Goal: Information Seeking & Learning: Check status

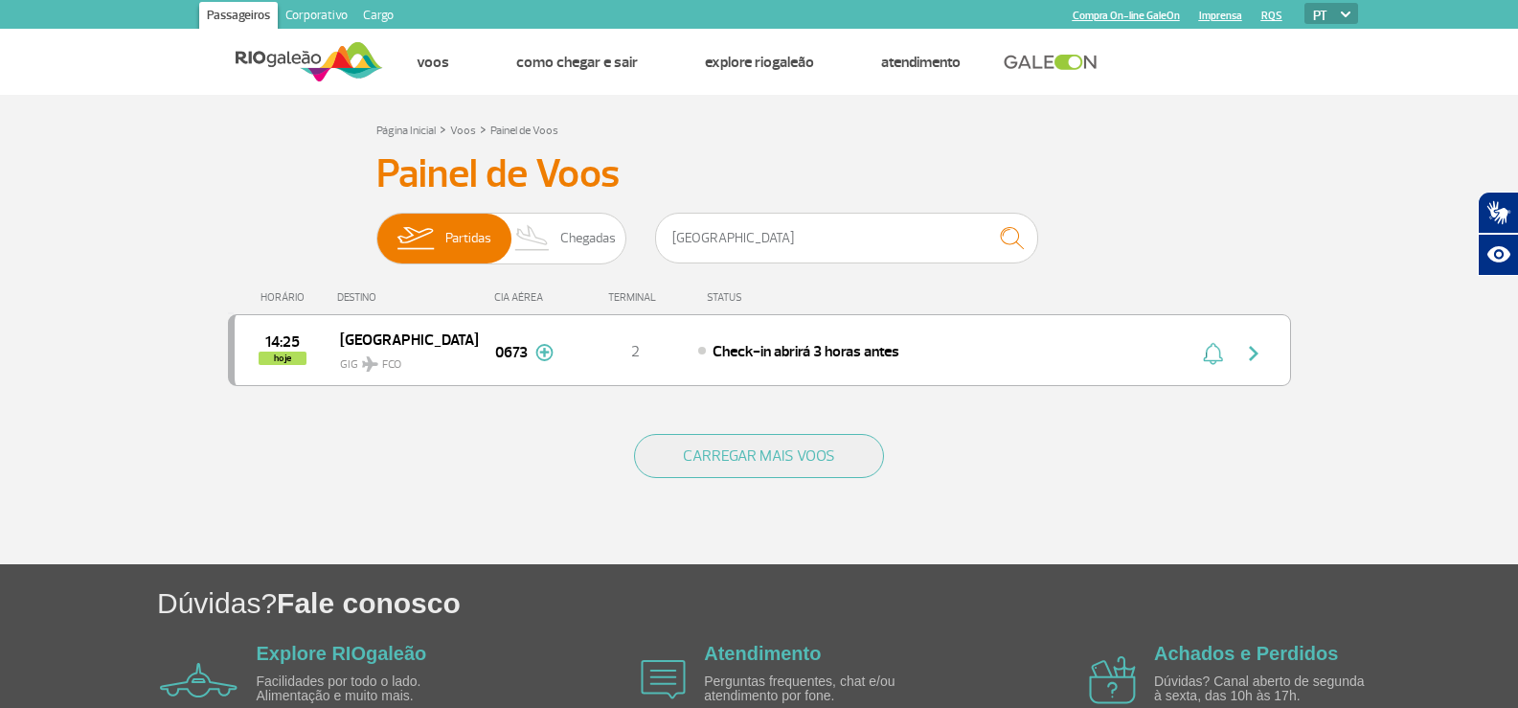
click at [764, 236] on input "[GEOGRAPHIC_DATA]" at bounding box center [846, 238] width 383 height 51
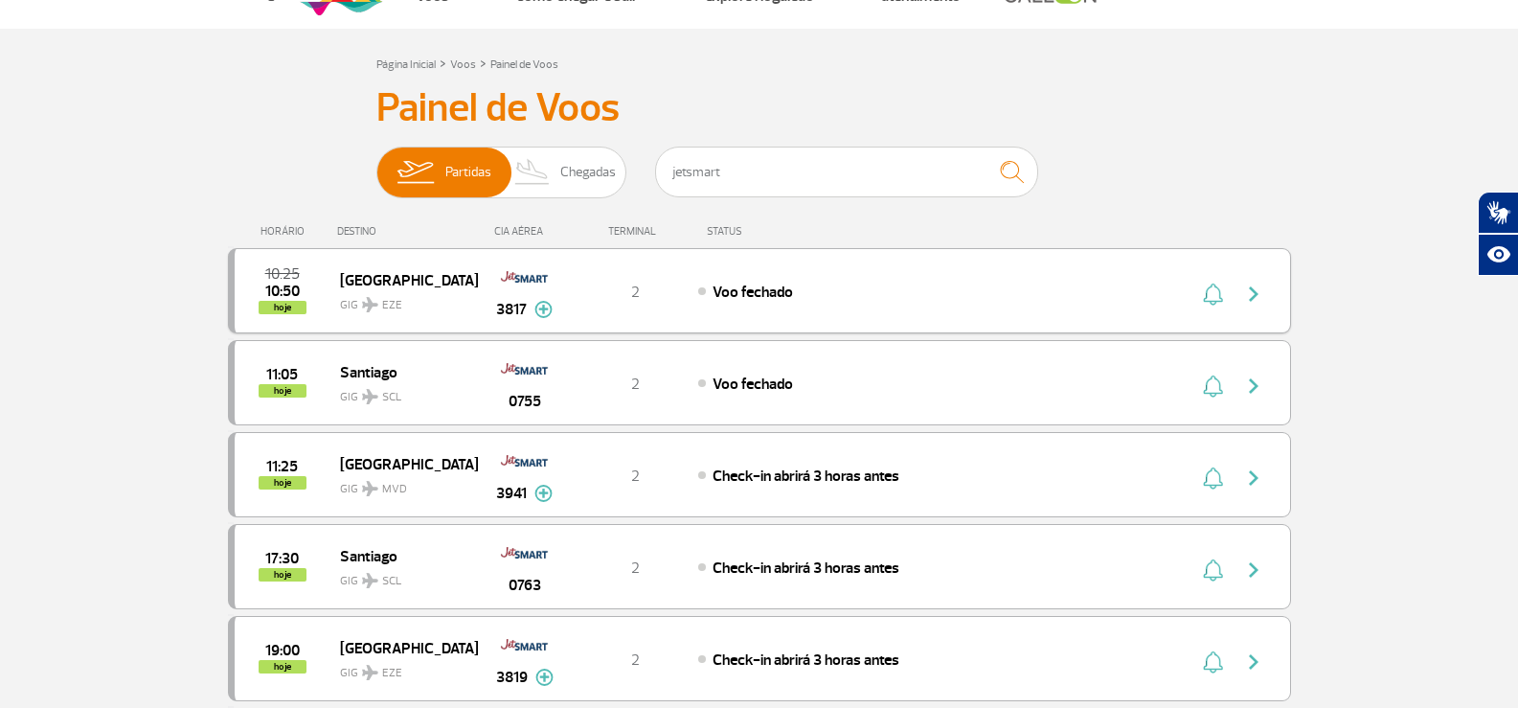
scroll to position [96, 0]
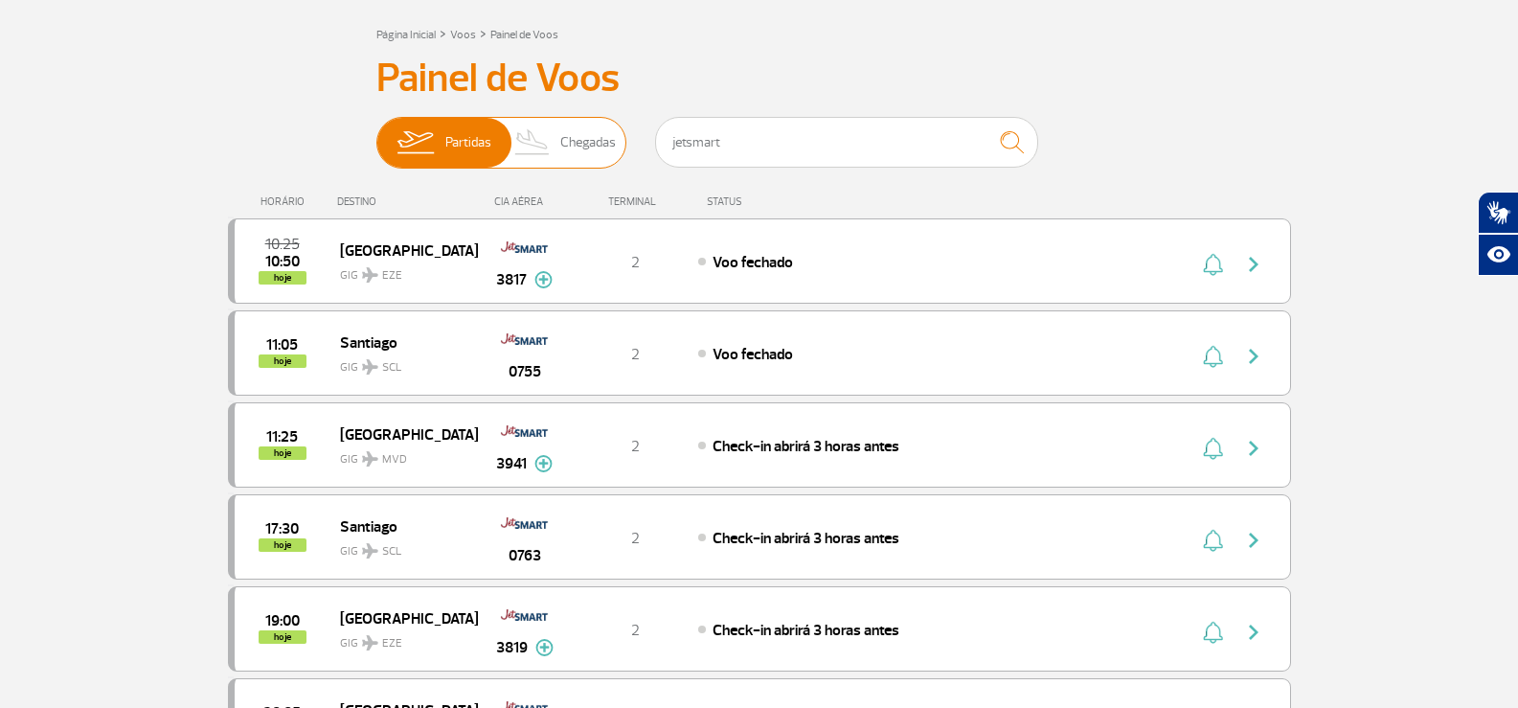
click at [587, 133] on span "Chegadas" at bounding box center [588, 143] width 56 height 50
click at [377, 133] on input "Partidas Chegadas" at bounding box center [377, 133] width 0 height 0
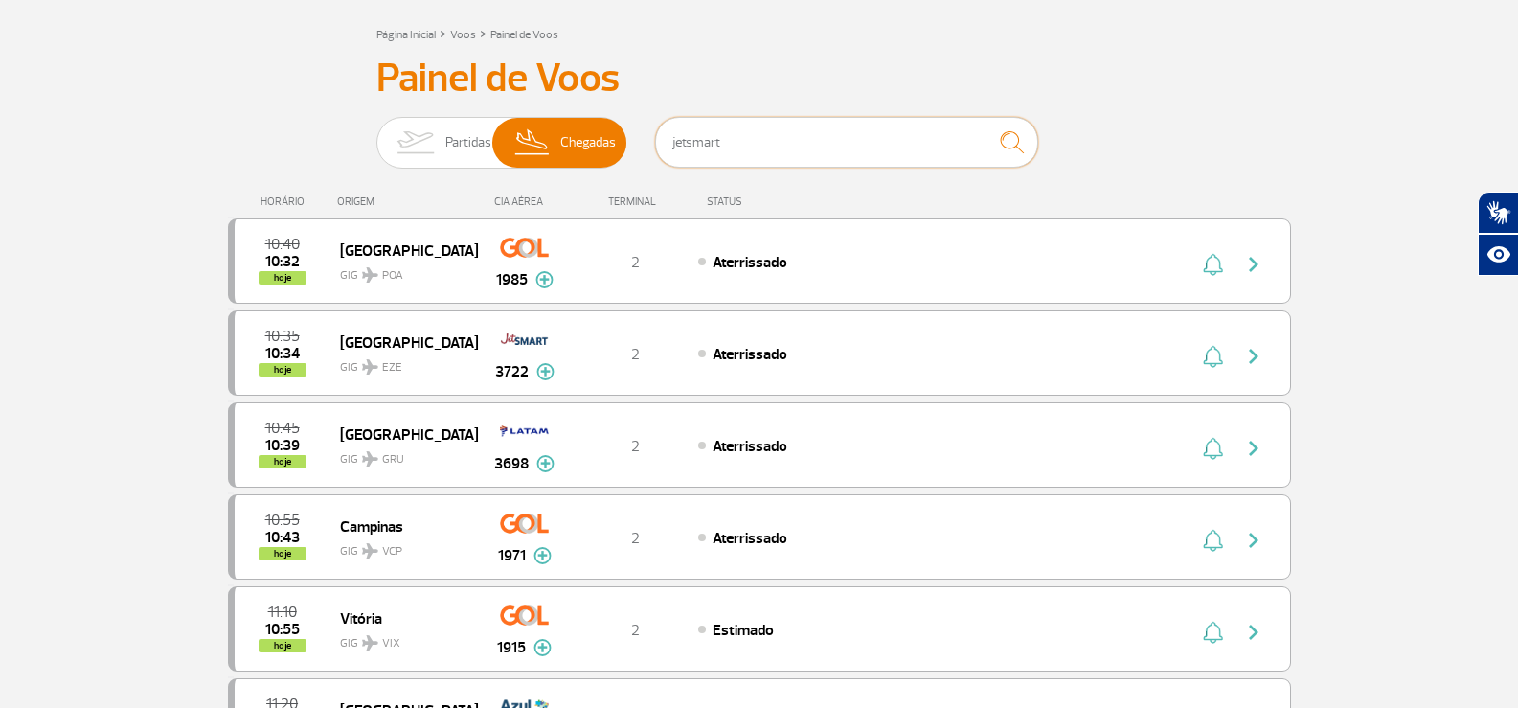
click at [770, 147] on input "jetsmart" at bounding box center [846, 142] width 383 height 51
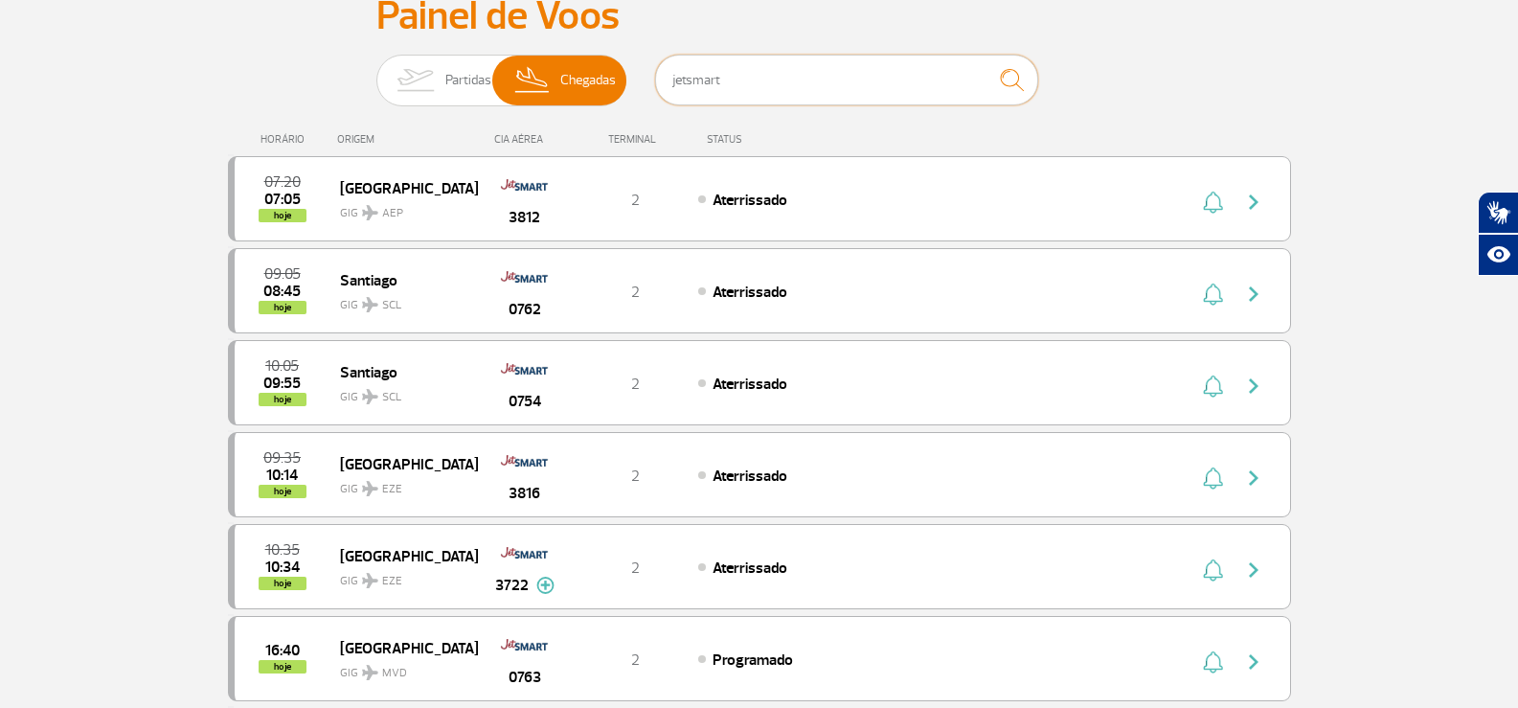
scroll to position [192, 0]
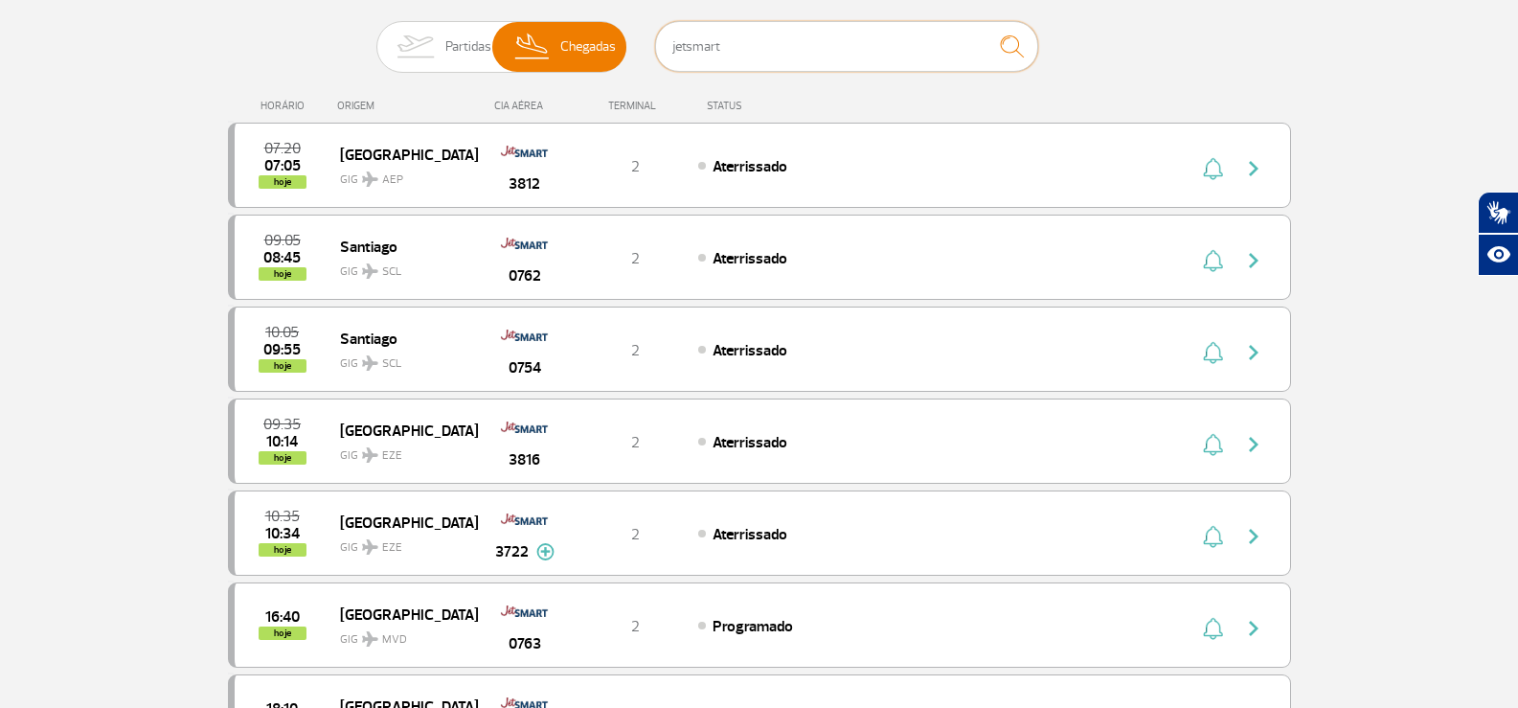
click at [731, 44] on input "jetsmart" at bounding box center [846, 46] width 383 height 51
type input "iberia"
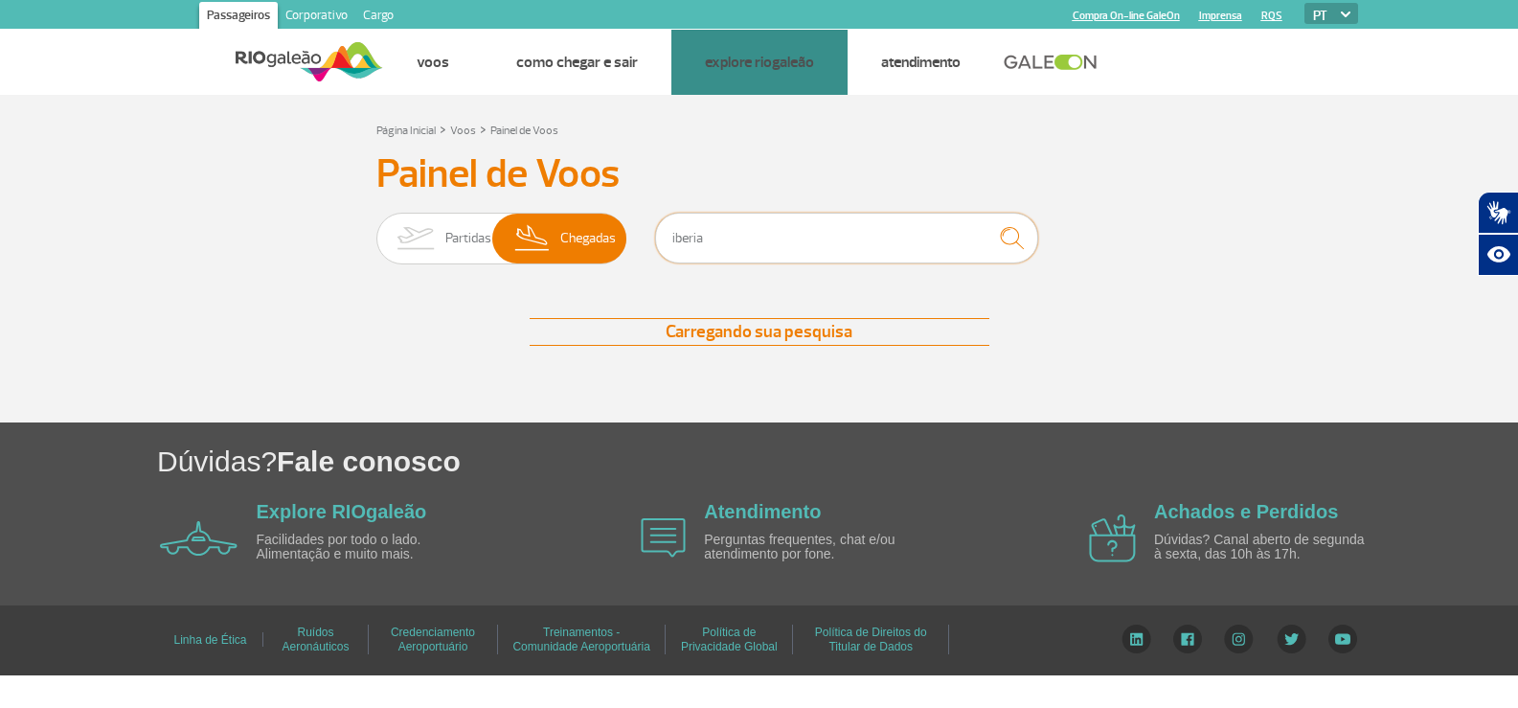
scroll to position [0, 0]
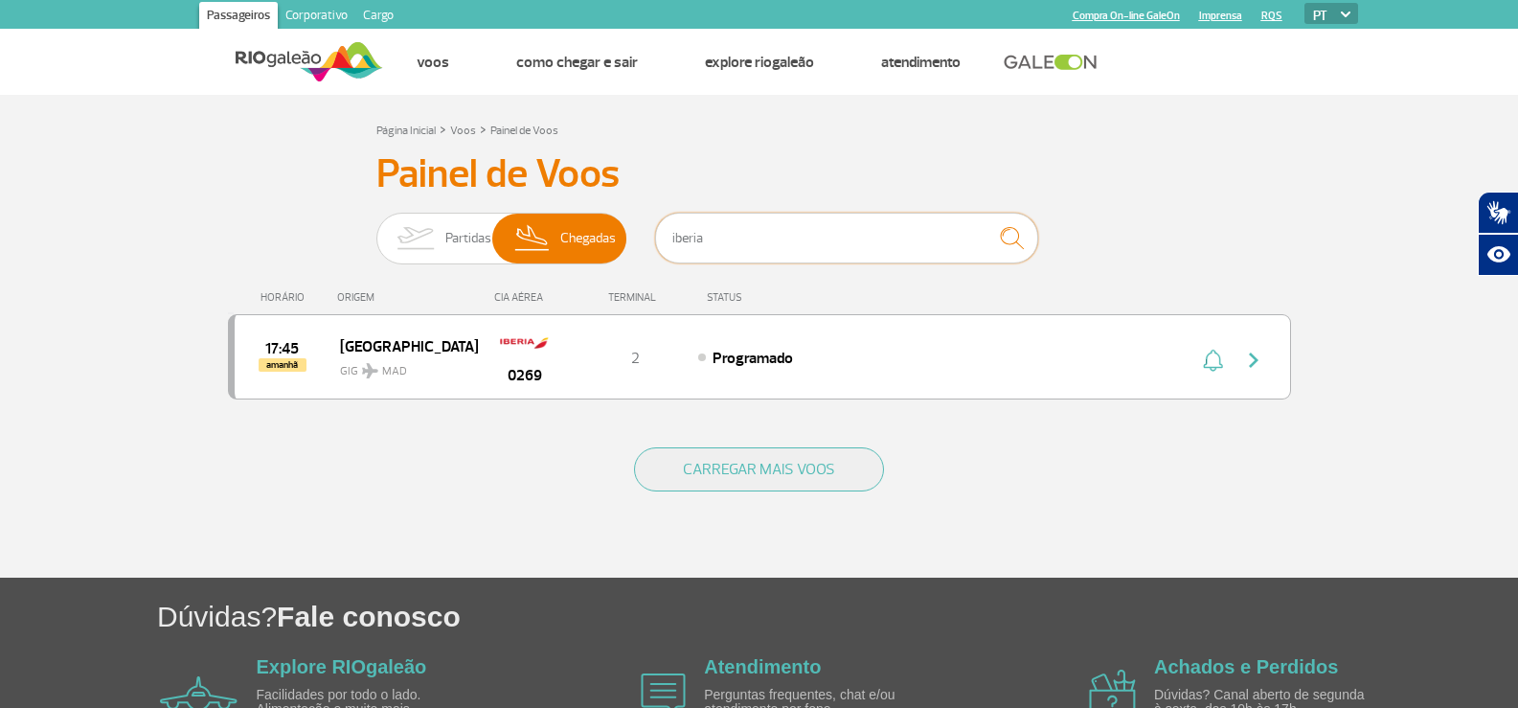
click at [726, 235] on input "iberia" at bounding box center [846, 238] width 383 height 51
